Goal: Transaction & Acquisition: Purchase product/service

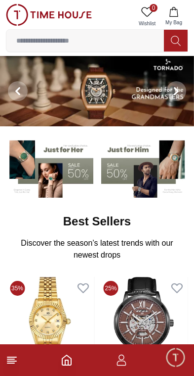
click at [81, 173] on img at bounding box center [50, 167] width 88 height 61
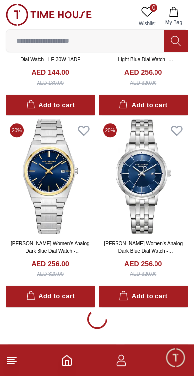
scroll to position [1704, 0]
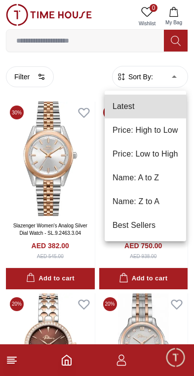
click at [42, 83] on div at bounding box center [97, 188] width 194 height 376
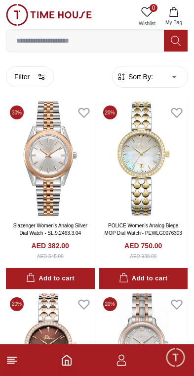
click at [40, 75] on icon "button" at bounding box center [42, 77] width 8 height 8
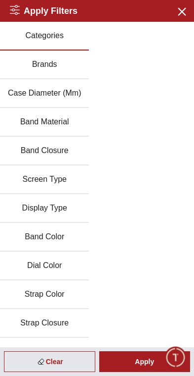
click at [64, 66] on button "Brands" at bounding box center [44, 64] width 89 height 29
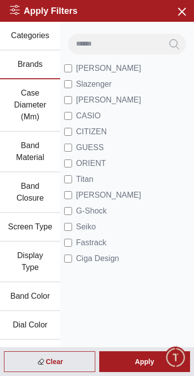
click at [73, 129] on label "CITIZEN" at bounding box center [85, 132] width 43 height 12
click at [75, 158] on label "ORIENT" at bounding box center [85, 163] width 42 height 12
click at [76, 194] on span "[PERSON_NAME]" at bounding box center [108, 195] width 65 height 12
click at [149, 361] on div "Apply" at bounding box center [145, 361] width 92 height 21
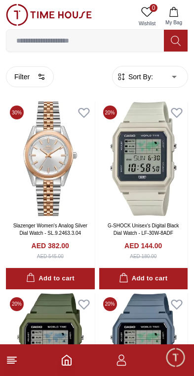
click at [32, 79] on button "Filter" at bounding box center [30, 76] width 48 height 21
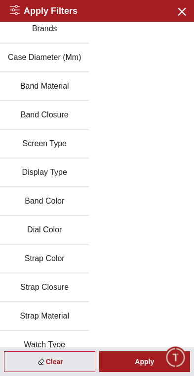
scroll to position [38, 0]
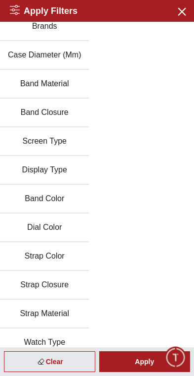
click at [61, 256] on button "Strap Color" at bounding box center [44, 256] width 89 height 29
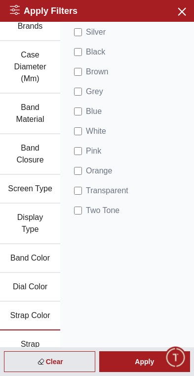
click at [152, 362] on div "Apply" at bounding box center [145, 361] width 92 height 21
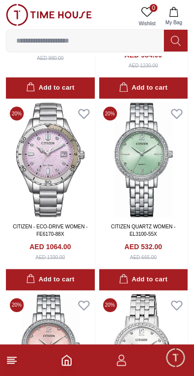
scroll to position [576, 0]
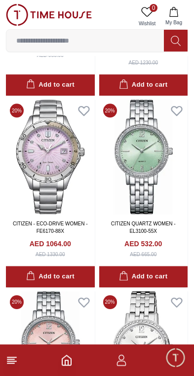
click at [166, 176] on img at bounding box center [143, 156] width 89 height 114
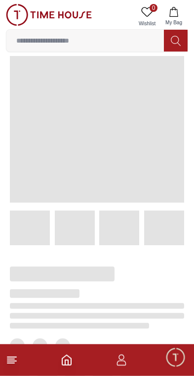
scroll to position [14, 0]
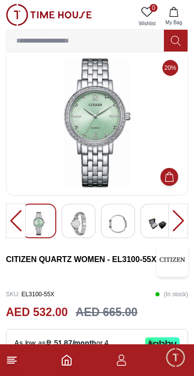
click at [16, 224] on div at bounding box center [16, 220] width 20 height 35
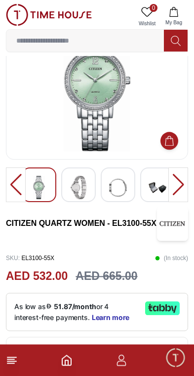
scroll to position [49, 0]
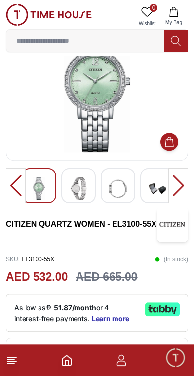
click at [11, 343] on div "Or split in 4 payments of AED 133.00 - No late fees, Sharia compliant! Learn mo…" at bounding box center [97, 368] width 183 height 60
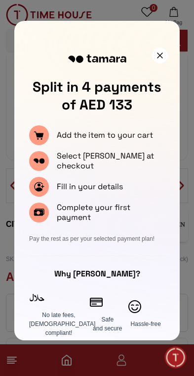
click at [166, 54] on div at bounding box center [160, 56] width 16 height 16
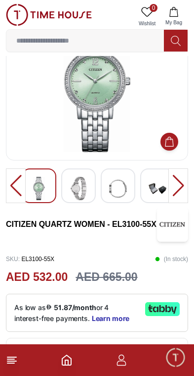
scroll to position [0, 0]
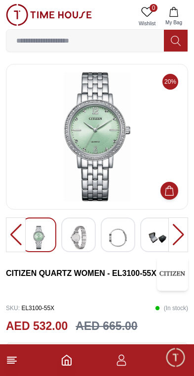
click at [14, 356] on icon at bounding box center [12, 360] width 12 height 12
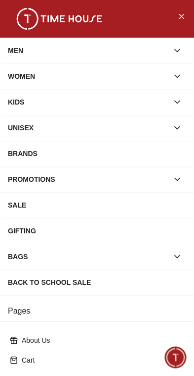
click at [148, 76] on div "WOMEN" at bounding box center [88, 76] width 161 height 18
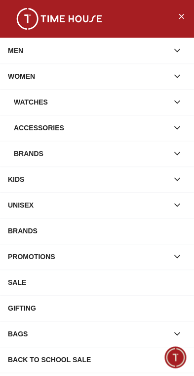
click at [140, 101] on div "Watches" at bounding box center [91, 102] width 155 height 18
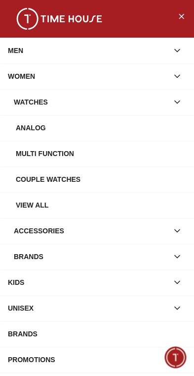
click at [111, 255] on div "Brands" at bounding box center [91, 256] width 155 height 18
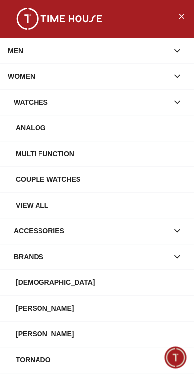
scroll to position [0, 0]
click at [188, 17] on button "Close Menu" at bounding box center [182, 16] width 16 height 16
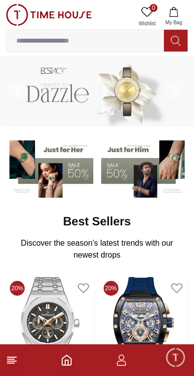
click at [65, 177] on img at bounding box center [50, 167] width 88 height 61
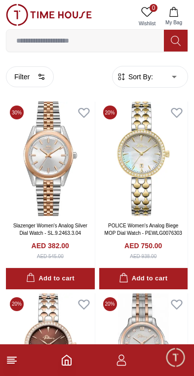
click at [27, 75] on button "Filter" at bounding box center [30, 76] width 48 height 21
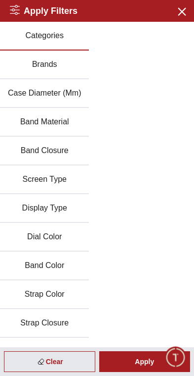
click at [62, 293] on button "Strap Color" at bounding box center [44, 294] width 89 height 29
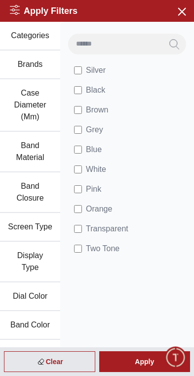
click at [137, 359] on div "Apply" at bounding box center [145, 361] width 92 height 21
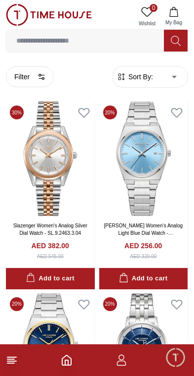
click at [32, 79] on button "Filter" at bounding box center [30, 76] width 48 height 21
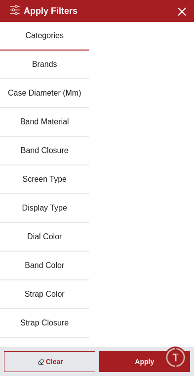
click at [63, 69] on button "Brands" at bounding box center [44, 64] width 89 height 29
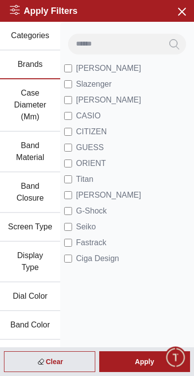
click at [154, 362] on div "Apply" at bounding box center [145, 361] width 92 height 21
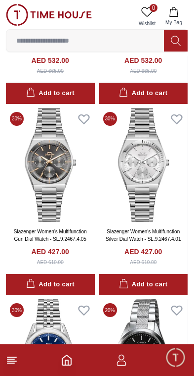
scroll to position [949, 0]
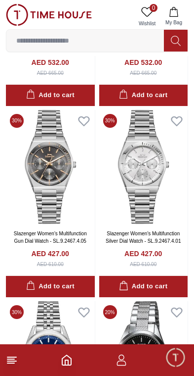
click at [77, 193] on img at bounding box center [50, 167] width 89 height 114
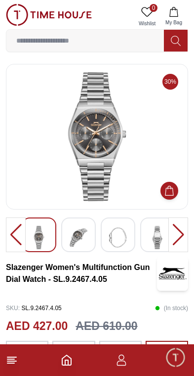
click at [20, 238] on div at bounding box center [16, 234] width 20 height 35
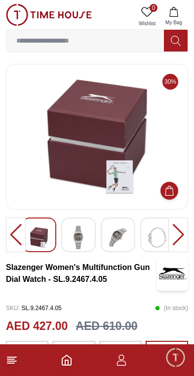
click at [20, 239] on div at bounding box center [16, 234] width 20 height 35
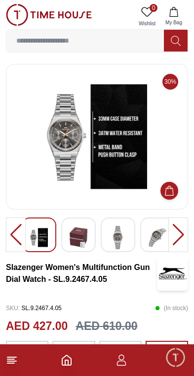
click at [18, 241] on div at bounding box center [16, 234] width 20 height 35
click at [19, 241] on div at bounding box center [16, 234] width 20 height 35
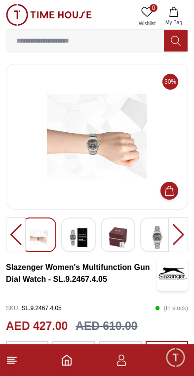
click at [19, 242] on div at bounding box center [16, 234] width 20 height 35
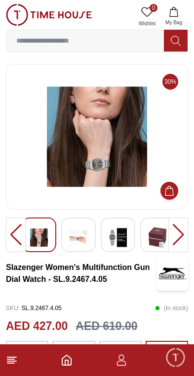
click at [16, 240] on div at bounding box center [16, 234] width 20 height 35
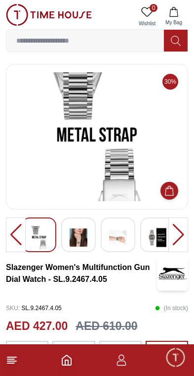
click at [16, 240] on div at bounding box center [16, 234] width 20 height 35
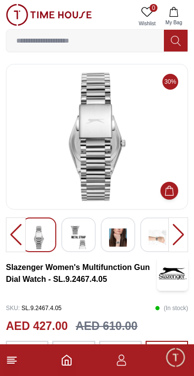
click at [16, 239] on div at bounding box center [16, 234] width 20 height 35
click at [21, 242] on div at bounding box center [16, 234] width 20 height 35
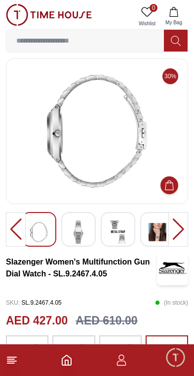
scroll to position [14, 0]
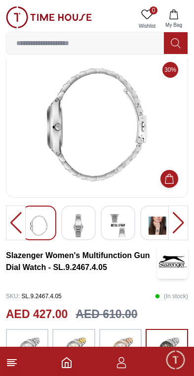
click at [22, 345] on img at bounding box center [27, 347] width 25 height 32
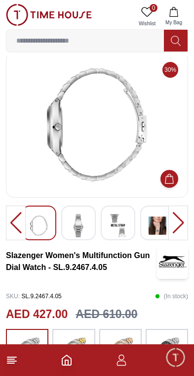
click at [16, 365] on icon at bounding box center [12, 360] width 12 height 12
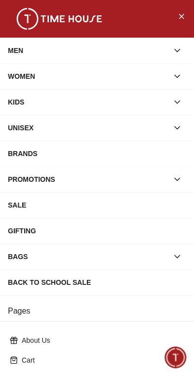
click at [20, 366] on div "Cart" at bounding box center [97, 360] width 183 height 18
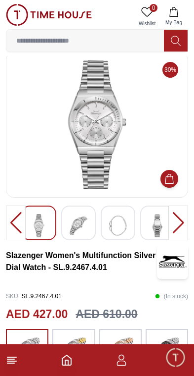
scroll to position [7, 0]
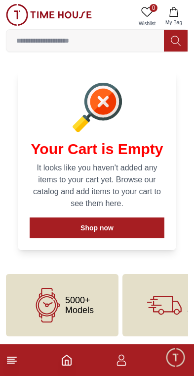
click at [12, 365] on icon at bounding box center [12, 360] width 12 height 12
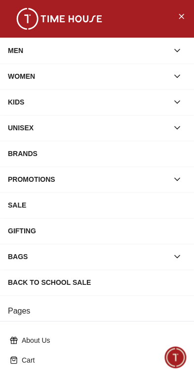
click at [31, 372] on link "Store Locations" at bounding box center [97, 380] width 183 height 18
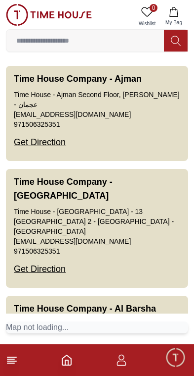
click at [69, 364] on icon "Home" at bounding box center [66, 360] width 9 height 10
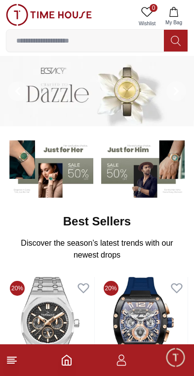
click at [74, 372] on footer at bounding box center [97, 360] width 194 height 32
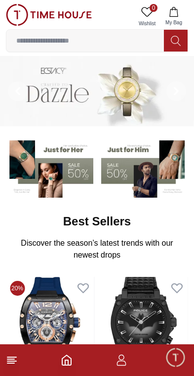
click at [80, 169] on img at bounding box center [50, 167] width 88 height 61
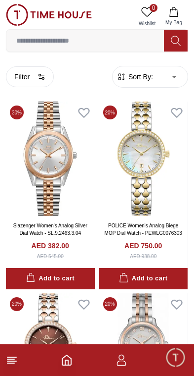
click at [80, 169] on img at bounding box center [50, 158] width 89 height 114
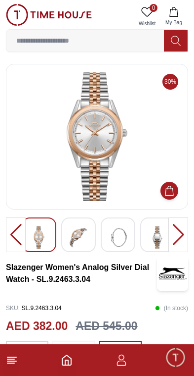
click at [66, 364] on polyline "Home" at bounding box center [66, 362] width 3 height 5
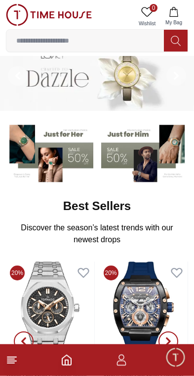
scroll to position [18, 0]
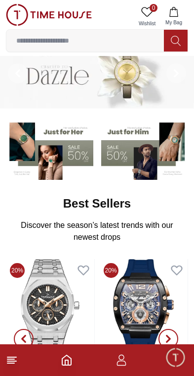
click at [82, 153] on img at bounding box center [50, 149] width 88 height 61
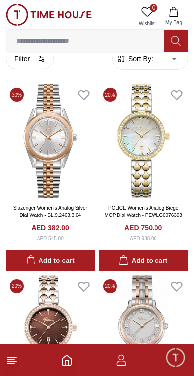
click at [35, 58] on button "Filter" at bounding box center [30, 59] width 48 height 21
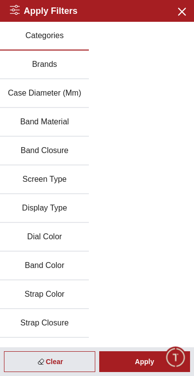
click at [57, 295] on button "Strap Color" at bounding box center [44, 294] width 89 height 29
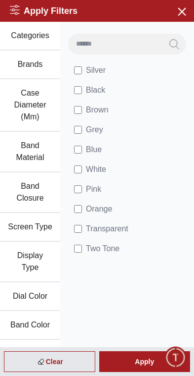
click at [153, 371] on div "Apply" at bounding box center [145, 361] width 92 height 21
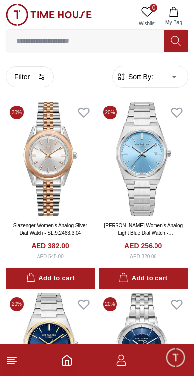
click at [29, 72] on button "Filter" at bounding box center [30, 76] width 48 height 21
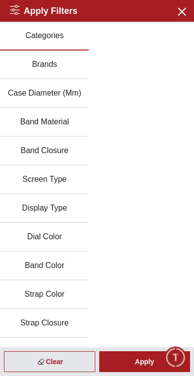
click at [57, 69] on button "Brands" at bounding box center [44, 64] width 89 height 29
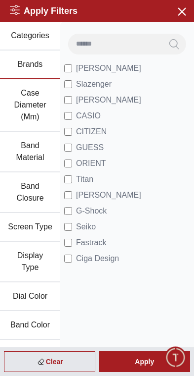
click at [144, 365] on div "Apply" at bounding box center [145, 361] width 92 height 21
